Goal: Task Accomplishment & Management: Complete application form

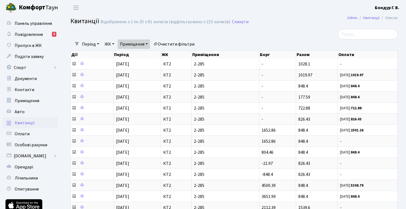
select select "25"
click at [34, 165] on link "Орендарі" at bounding box center [30, 167] width 55 height 11
click at [35, 167] on link "Орендарі" at bounding box center [30, 167] width 55 height 11
click at [31, 163] on link "Орендарі" at bounding box center [30, 167] width 55 height 11
click at [31, 177] on span "Лічильники" at bounding box center [26, 178] width 23 height 6
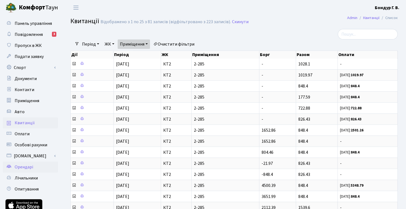
click at [29, 166] on span "Орендарі" at bounding box center [24, 167] width 19 height 6
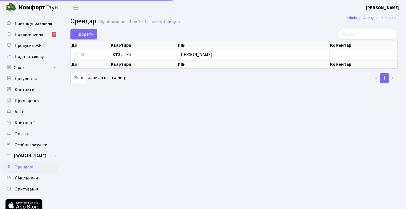
select select "25"
click at [87, 35] on span "Додати" at bounding box center [84, 34] width 20 height 6
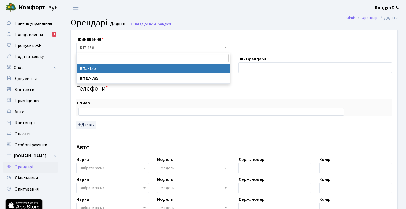
click at [101, 46] on span "КТ 5-136" at bounding box center [151, 48] width 143 height 6
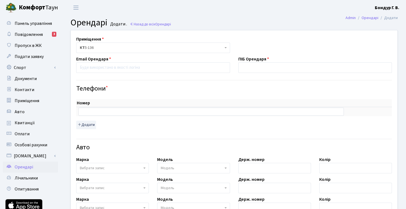
click at [101, 46] on span "КТ 5-136" at bounding box center [151, 48] width 143 height 6
click at [141, 70] on input "email" at bounding box center [153, 67] width 154 height 10
click at [265, 70] on input "text" at bounding box center [315, 67] width 154 height 10
type input "G"
type input "Пугачов Владислав Павлович"
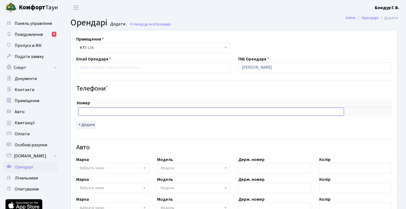
click at [127, 112] on input "text" at bounding box center [210, 112] width 265 height 8
type input "+380751011880"
click at [130, 68] on input "email" at bounding box center [153, 67] width 154 height 10
paste input "73shnyk79@gmail.com"
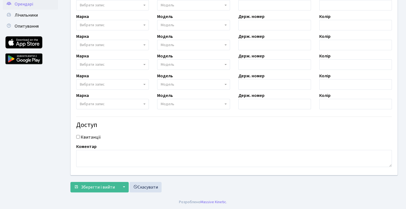
scroll to position [163, 0]
type input "73shnyk79@gmail.com"
click at [94, 186] on span "Зберегти і вийти" at bounding box center [98, 187] width 34 height 6
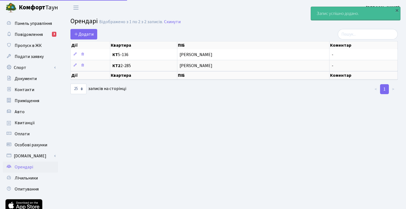
select select "25"
